Goal: Find specific page/section

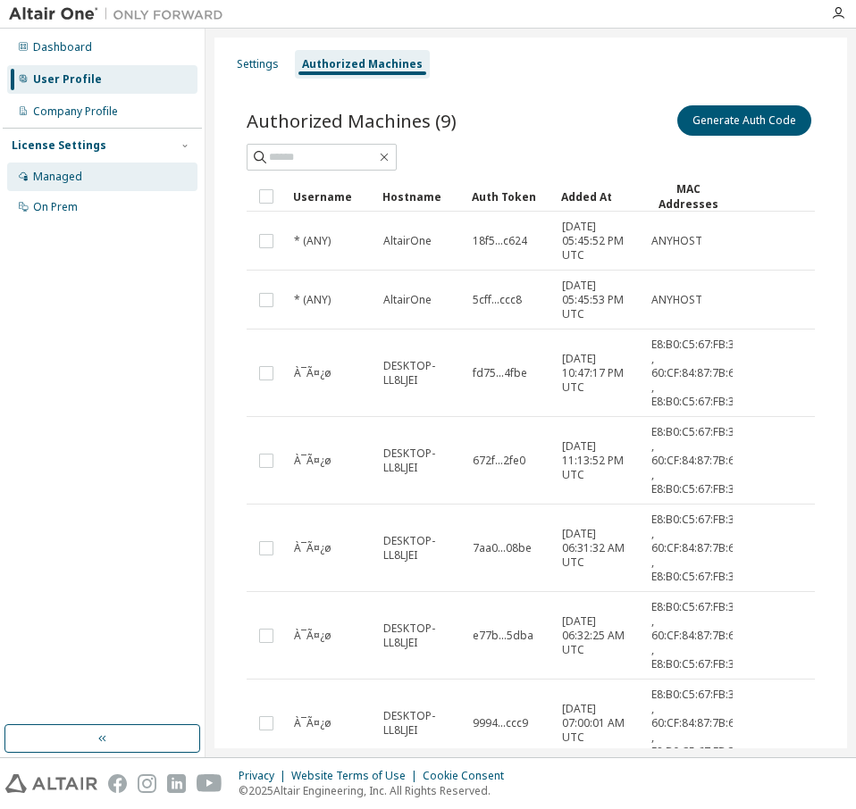
click at [71, 174] on div "Managed" at bounding box center [57, 177] width 49 height 14
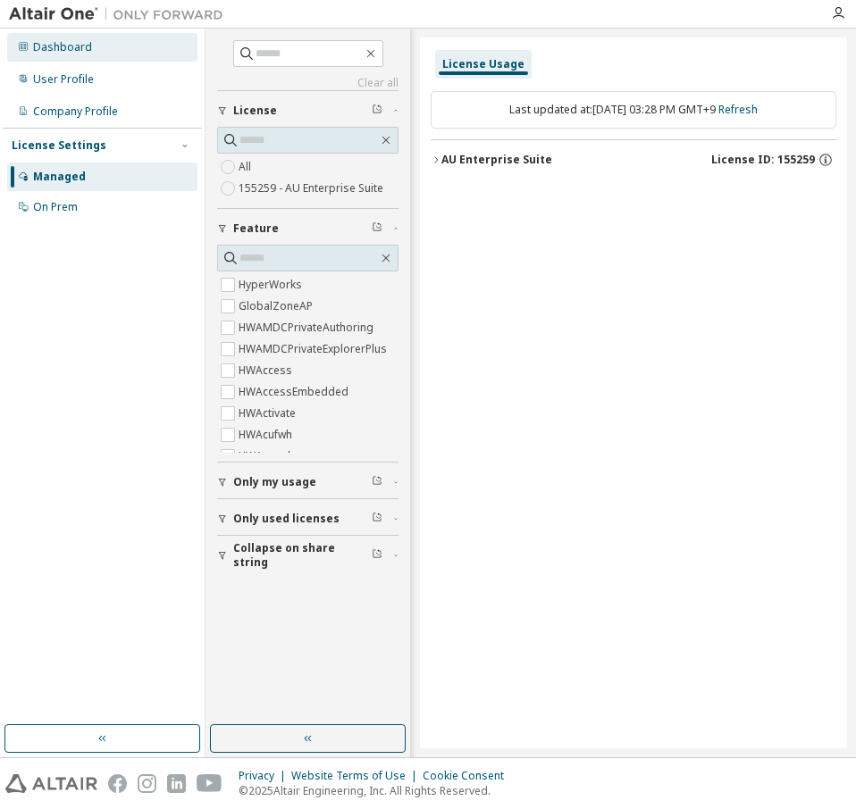
click at [103, 51] on div "Dashboard" at bounding box center [102, 47] width 190 height 29
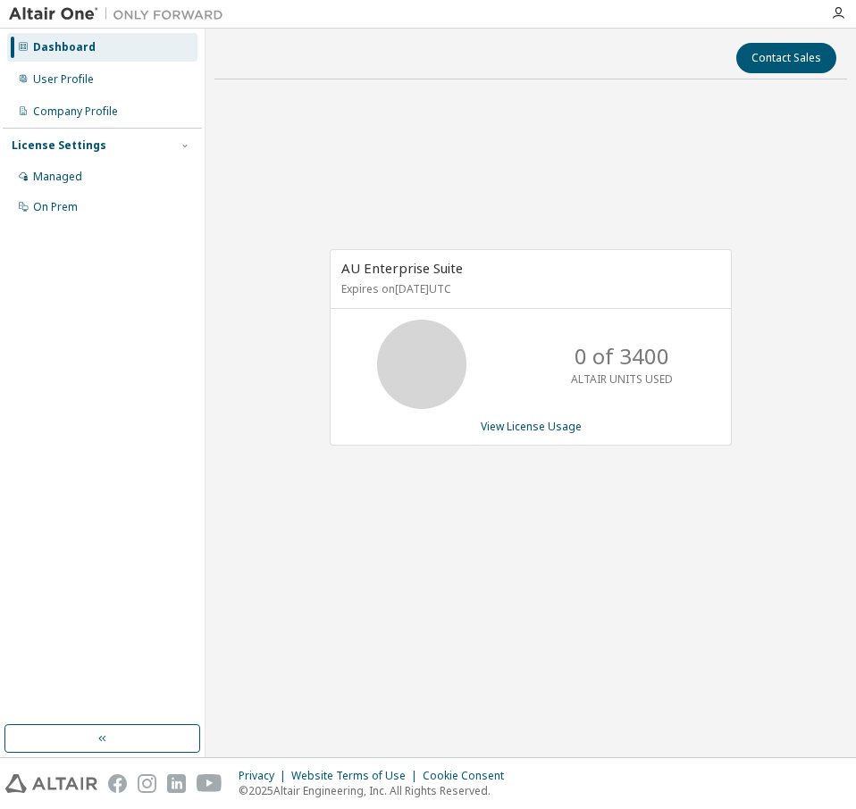
click at [506, 384] on div "0 of 3400 ALTAIR UNITS USED" at bounding box center [530, 364] width 400 height 89
click at [512, 423] on link "View License Usage" at bounding box center [531, 426] width 101 height 15
